Goal: Transaction & Acquisition: Purchase product/service

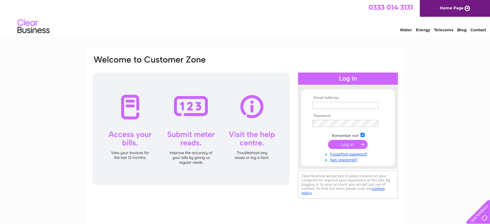
click at [351, 104] on input "text" at bounding box center [345, 105] width 66 height 7
type input "j.clark@clarkscanterbury.com"
click at [346, 142] on input "submit" at bounding box center [348, 144] width 40 height 9
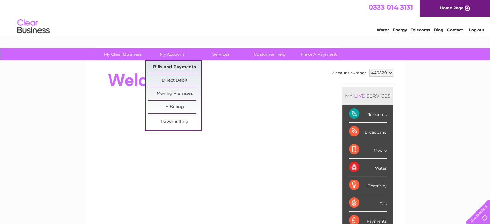
click at [172, 67] on link "Bills and Payments" at bounding box center [174, 67] width 53 height 13
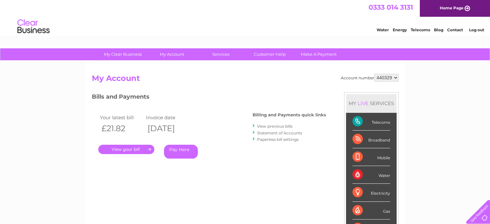
click at [180, 149] on link "Pay Here" at bounding box center [181, 152] width 34 height 14
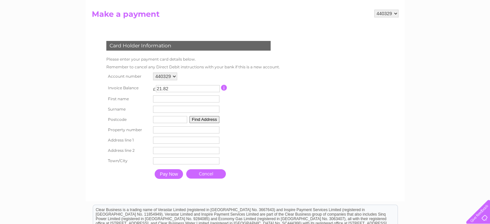
scroll to position [66, 0]
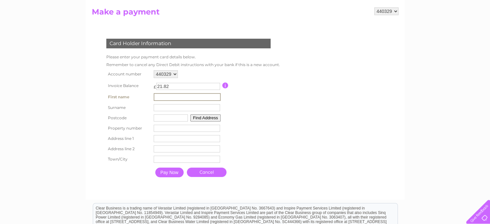
click at [187, 96] on input "text" at bounding box center [187, 97] width 67 height 8
type input "Joanne"
type input "Clark"
type input "CT2 7EH"
type input "12"
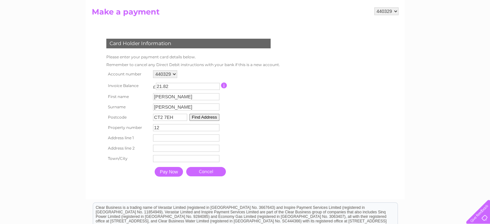
click at [206, 117] on button "Find Address" at bounding box center [204, 117] width 30 height 7
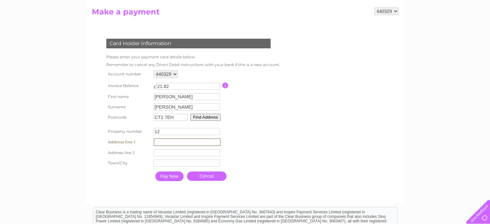
click at [176, 142] on input "text" at bounding box center [187, 142] width 67 height 8
type input "Roper Road"
click at [170, 164] on input "text" at bounding box center [187, 163] width 67 height 8
type input "Canterbury"
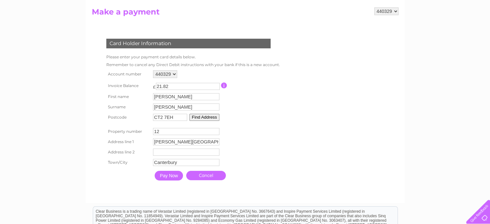
click at [137, 188] on div at bounding box center [190, 189] width 196 height 13
click at [171, 152] on input "text" at bounding box center [187, 152] width 67 height 8
type input "Kent"
click at [167, 176] on input "Pay Now" at bounding box center [169, 176] width 28 height 10
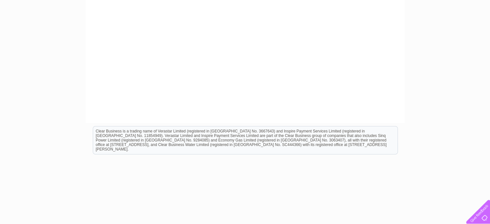
scroll to position [265, 0]
click at [443, 62] on div "My Clear Business Login Details My Details My Preferences Link Account My Accou…" at bounding box center [245, 8] width 490 height 451
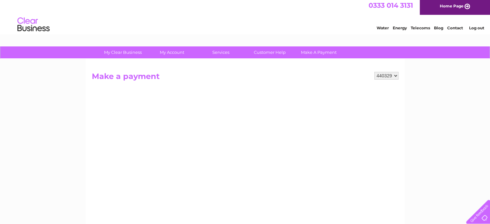
scroll to position [0, 0]
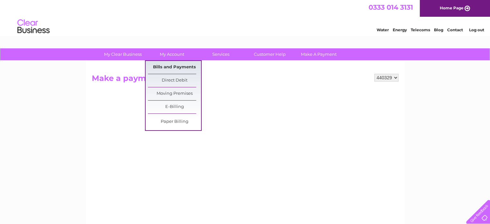
click at [173, 65] on link "Bills and Payments" at bounding box center [174, 67] width 53 height 13
click at [171, 66] on link "Bills and Payments" at bounding box center [174, 67] width 53 height 13
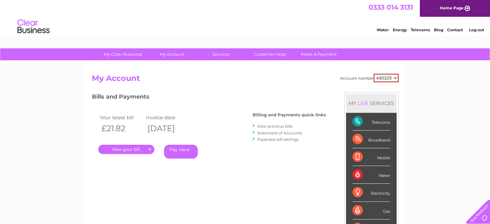
click at [474, 28] on link "Log out" at bounding box center [475, 29] width 15 height 5
